Goal: Navigation & Orientation: Find specific page/section

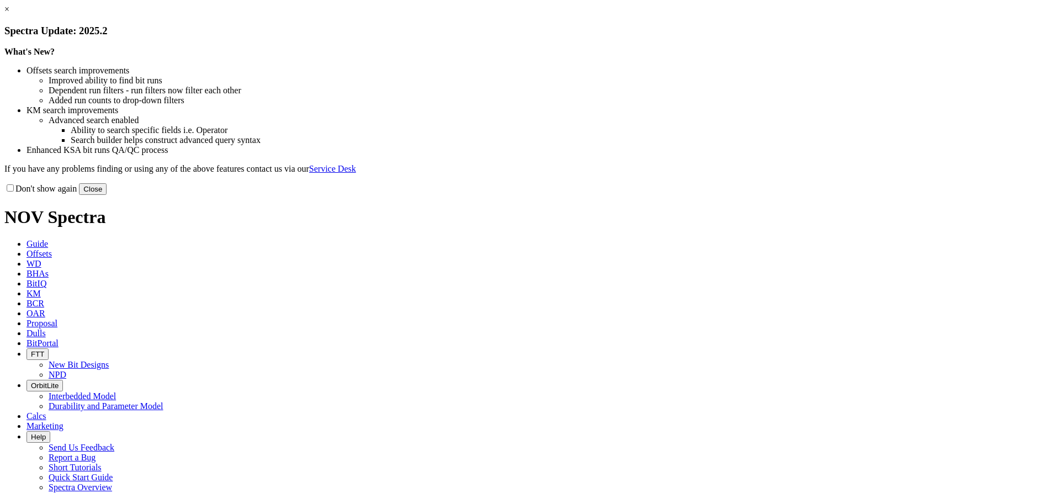
click at [9, 14] on link "×" at bounding box center [6, 8] width 5 height 9
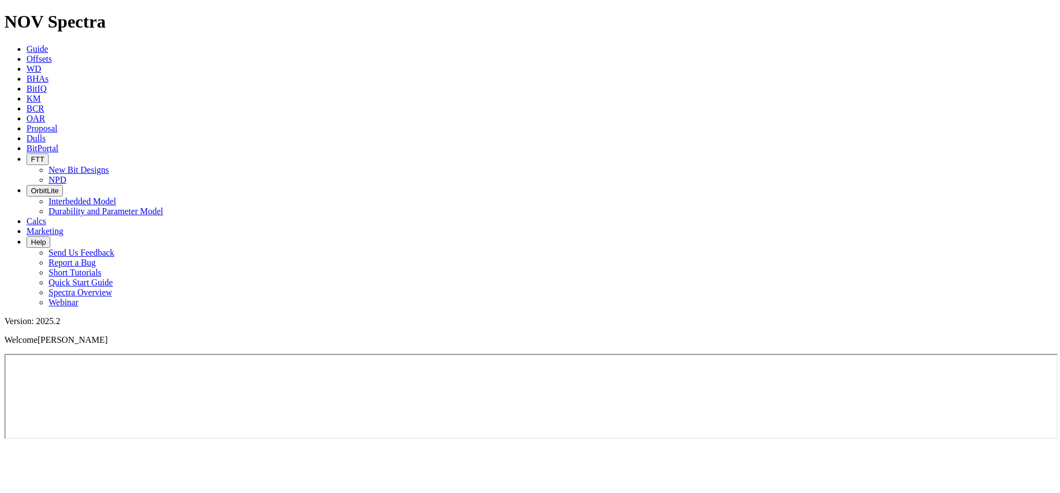
click at [48, 44] on span "Guide" at bounding box center [38, 48] width 22 height 9
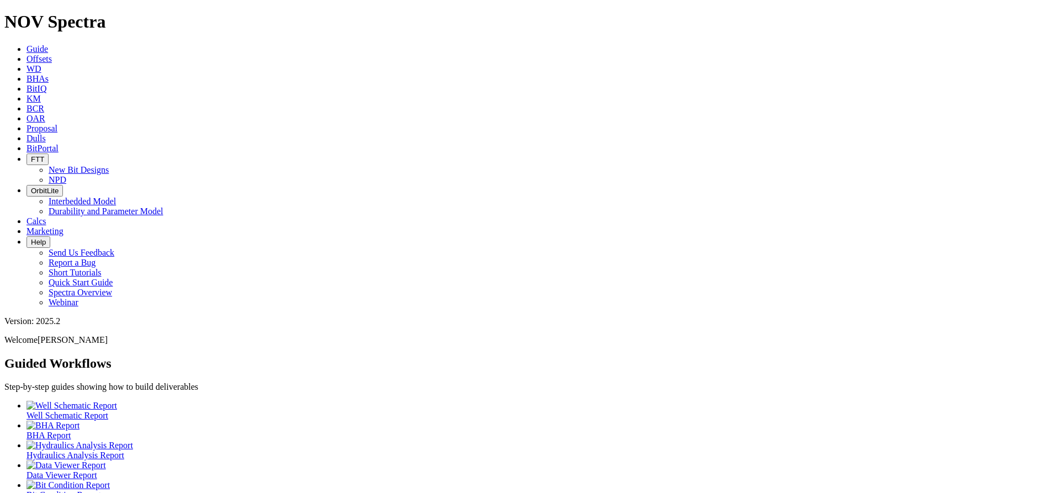
scroll to position [39, 0]
click at [27, 64] on icon at bounding box center [27, 68] width 0 height 9
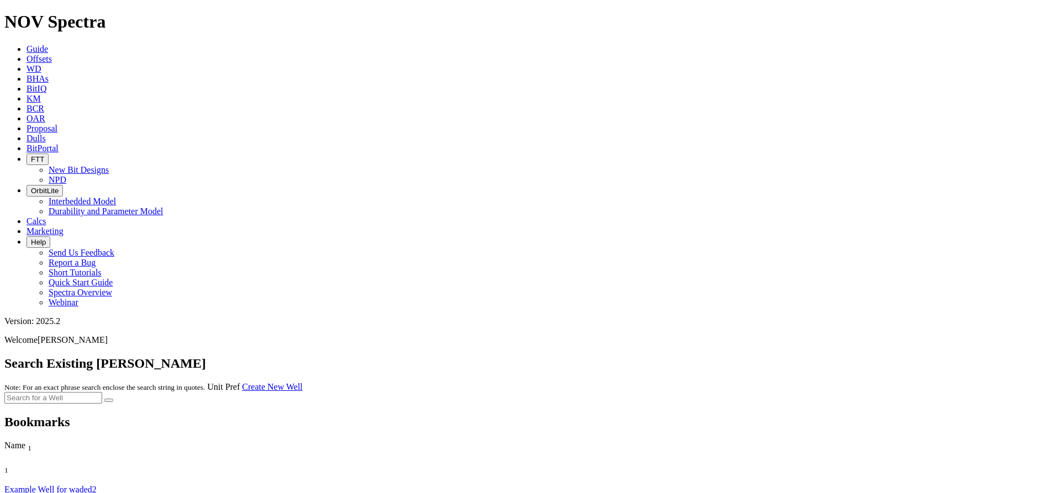
click at [46, 84] on link "BitIQ" at bounding box center [37, 88] width 20 height 9
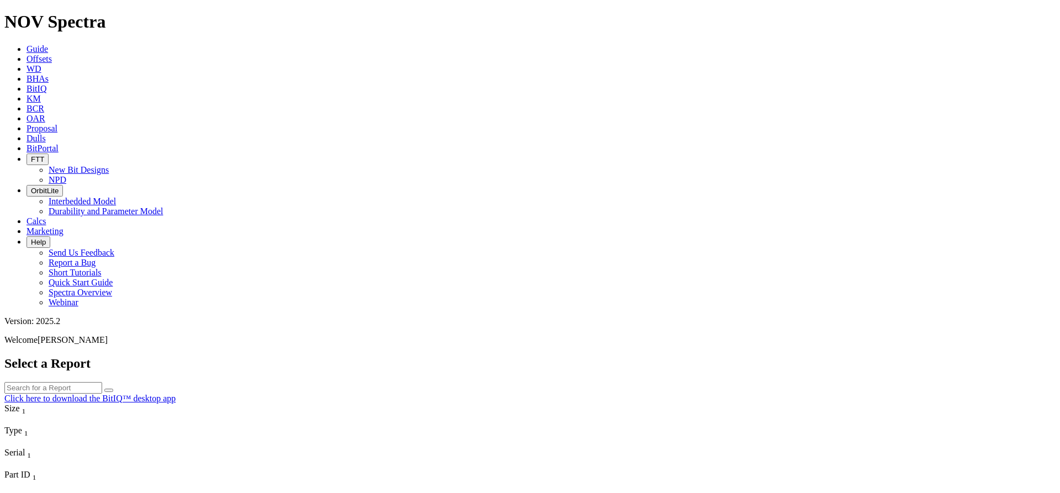
click at [27, 94] on icon at bounding box center [27, 98] width 0 height 9
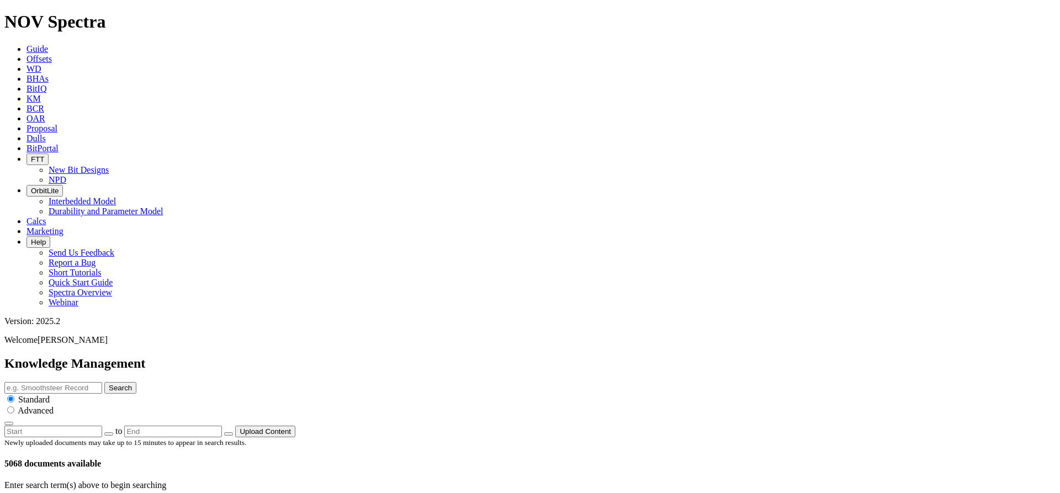
click at [27, 144] on icon at bounding box center [27, 148] width 0 height 9
